Goal: Find specific page/section: Find specific page/section

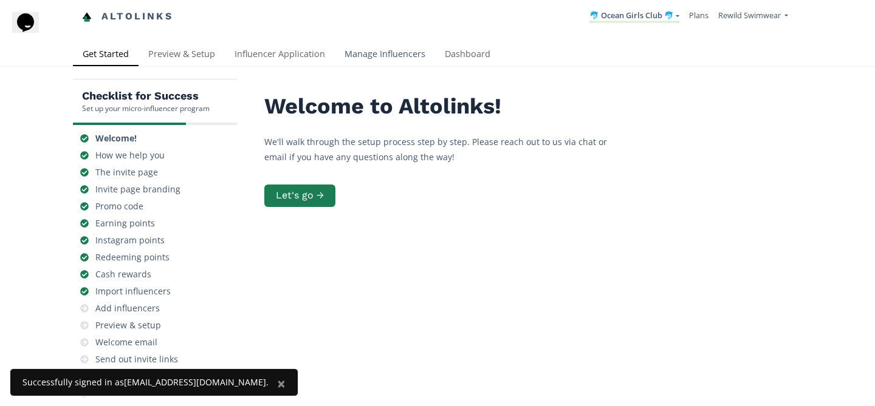
click at [346, 52] on link "Manage Influencers" at bounding box center [385, 55] width 100 height 24
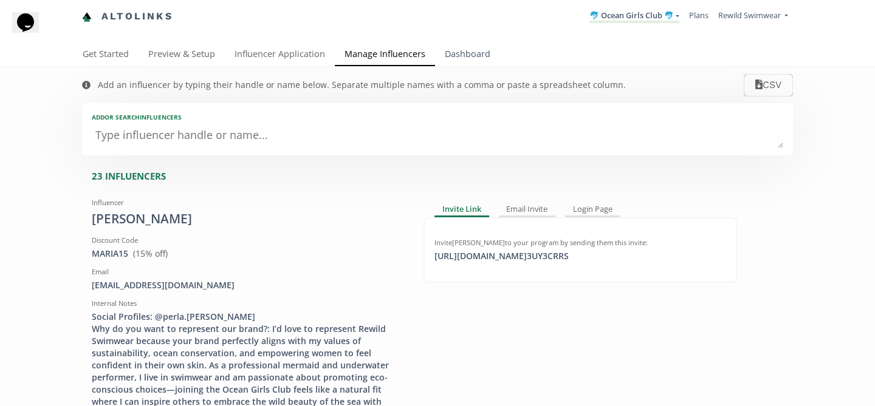
click at [474, 55] on link "Dashboard" at bounding box center [467, 55] width 65 height 24
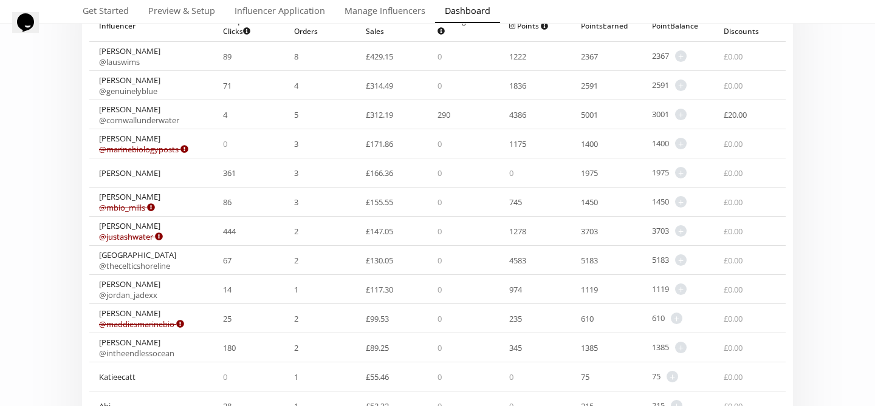
scroll to position [176, 0]
